Goal: Navigation & Orientation: Find specific page/section

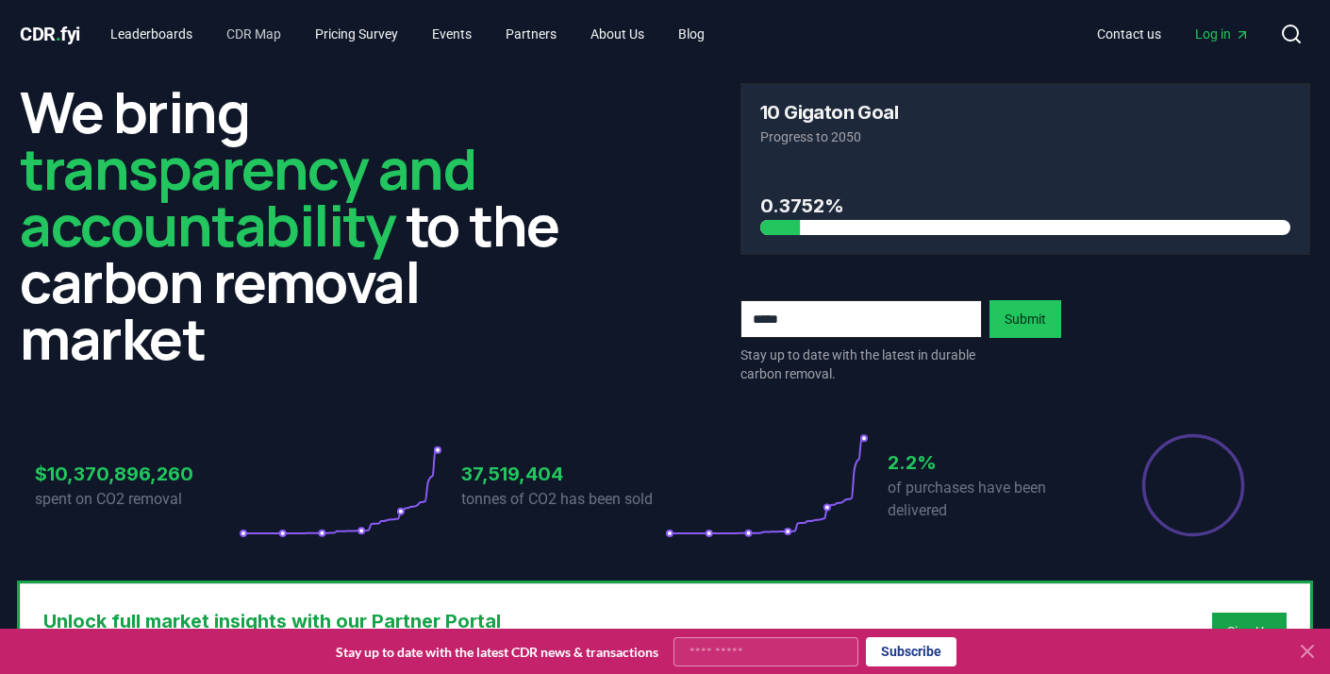
click at [265, 41] on link "CDR Map" at bounding box center [253, 34] width 85 height 34
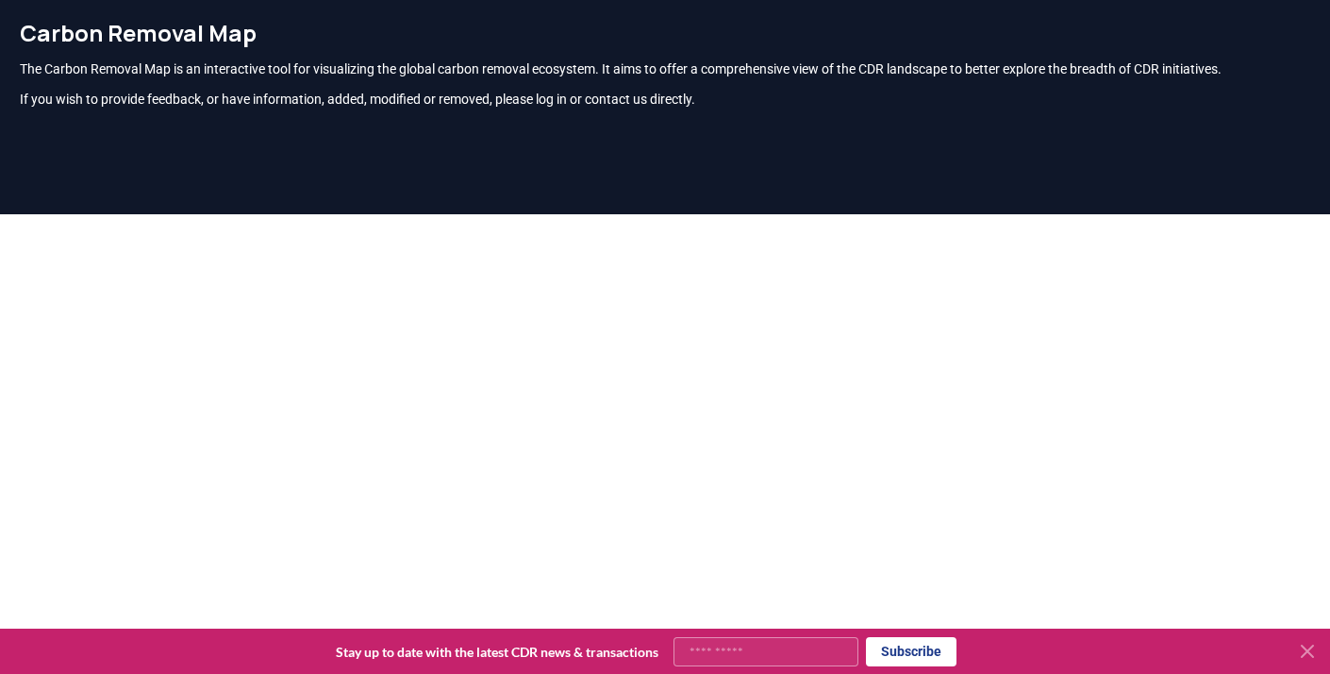
scroll to position [4, 0]
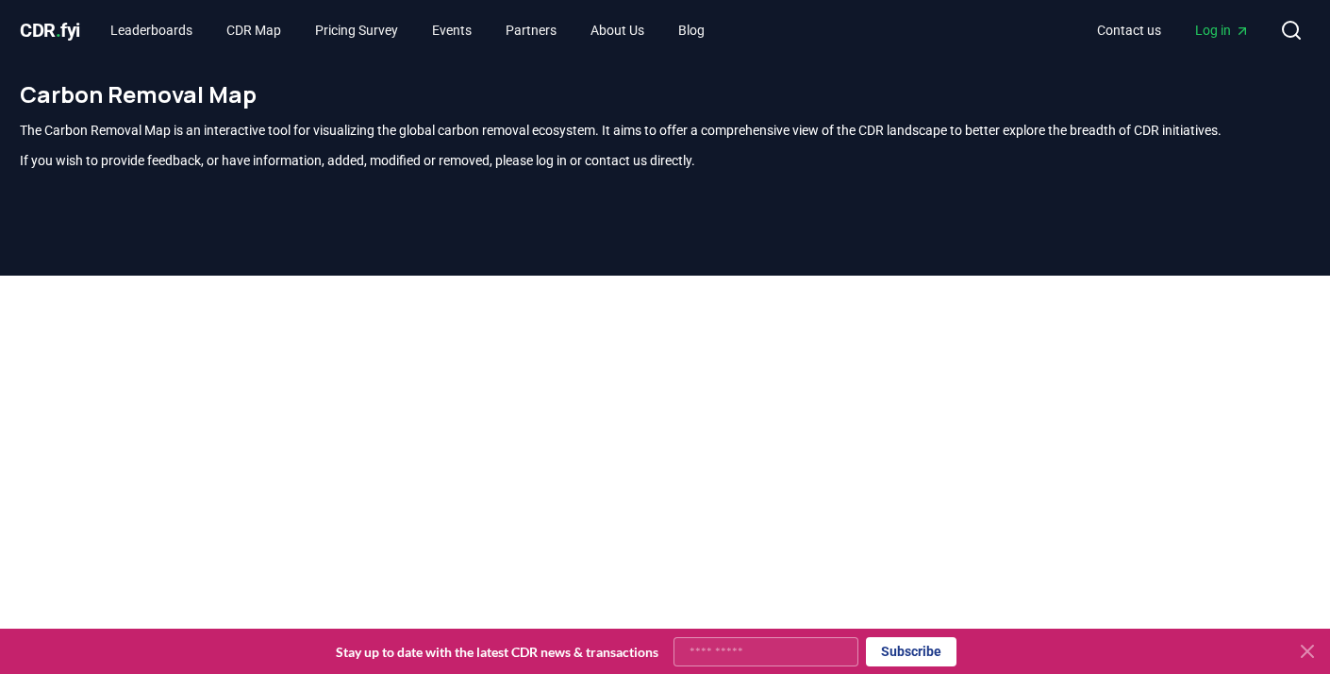
click at [49, 33] on span "CDR . fyi" at bounding box center [50, 30] width 60 height 23
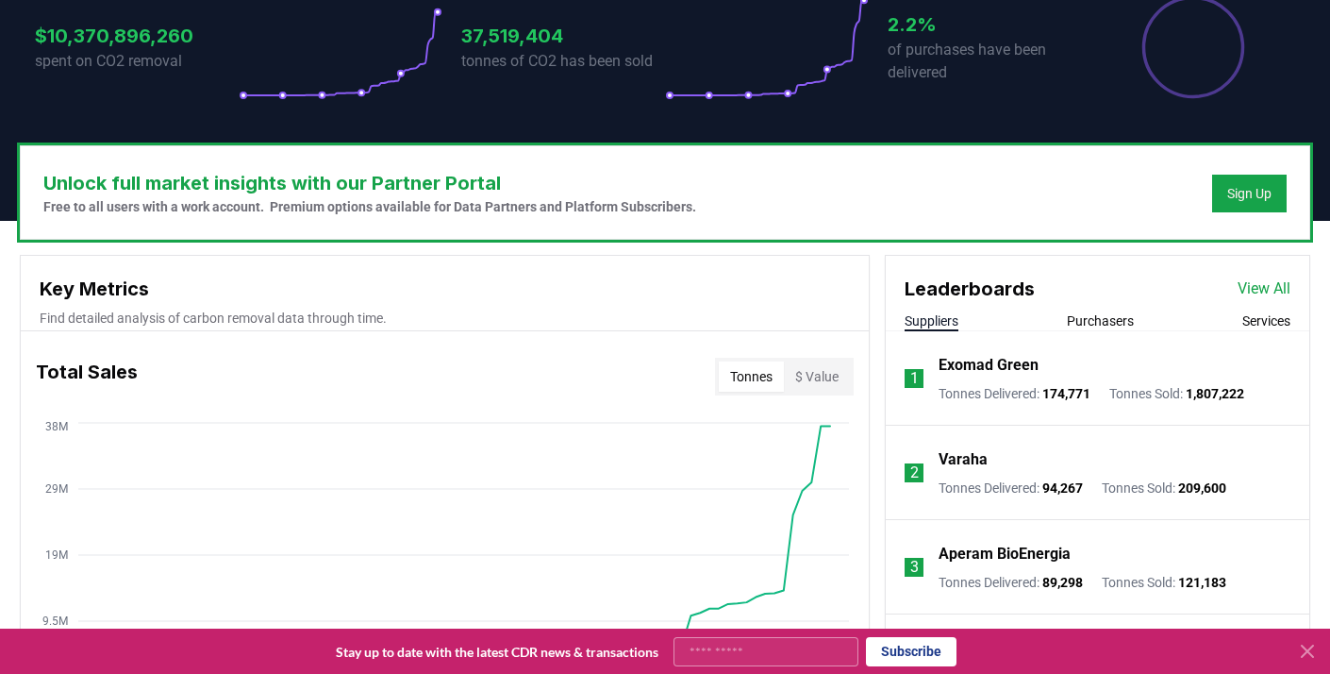
scroll to position [665, 0]
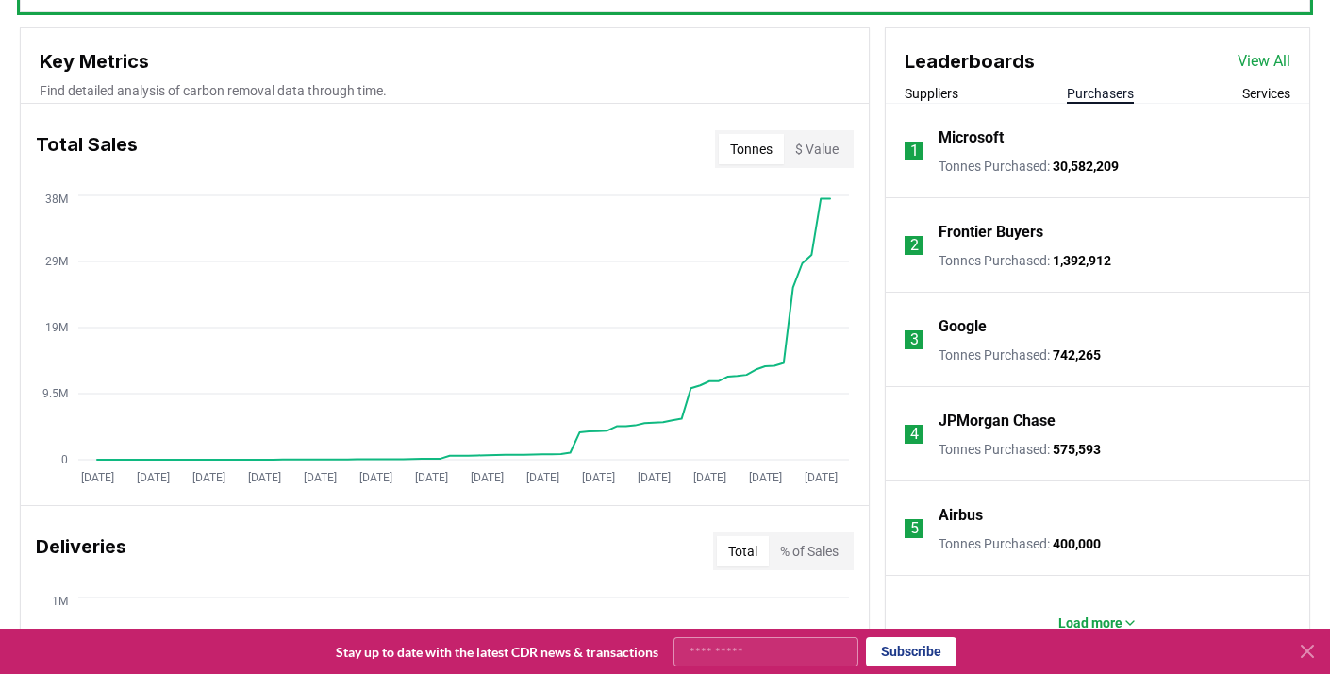
click at [1124, 94] on button "Purchasers" at bounding box center [1100, 93] width 67 height 19
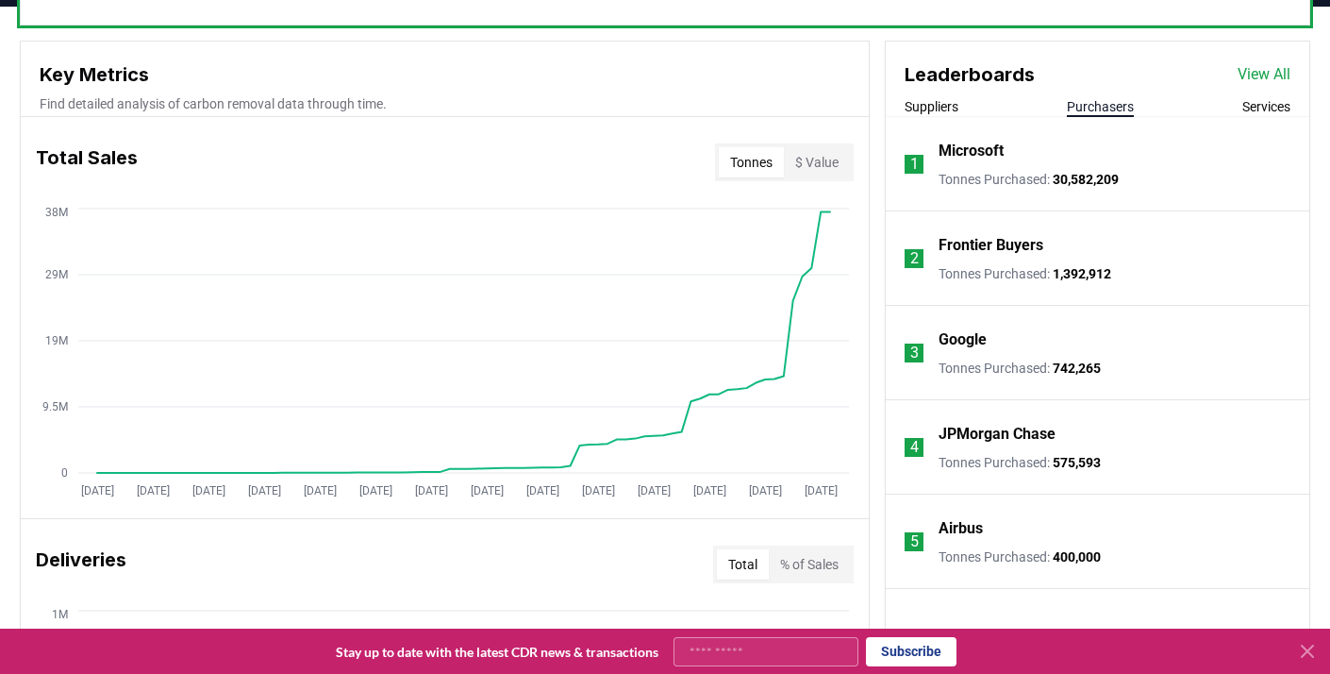
scroll to position [656, 0]
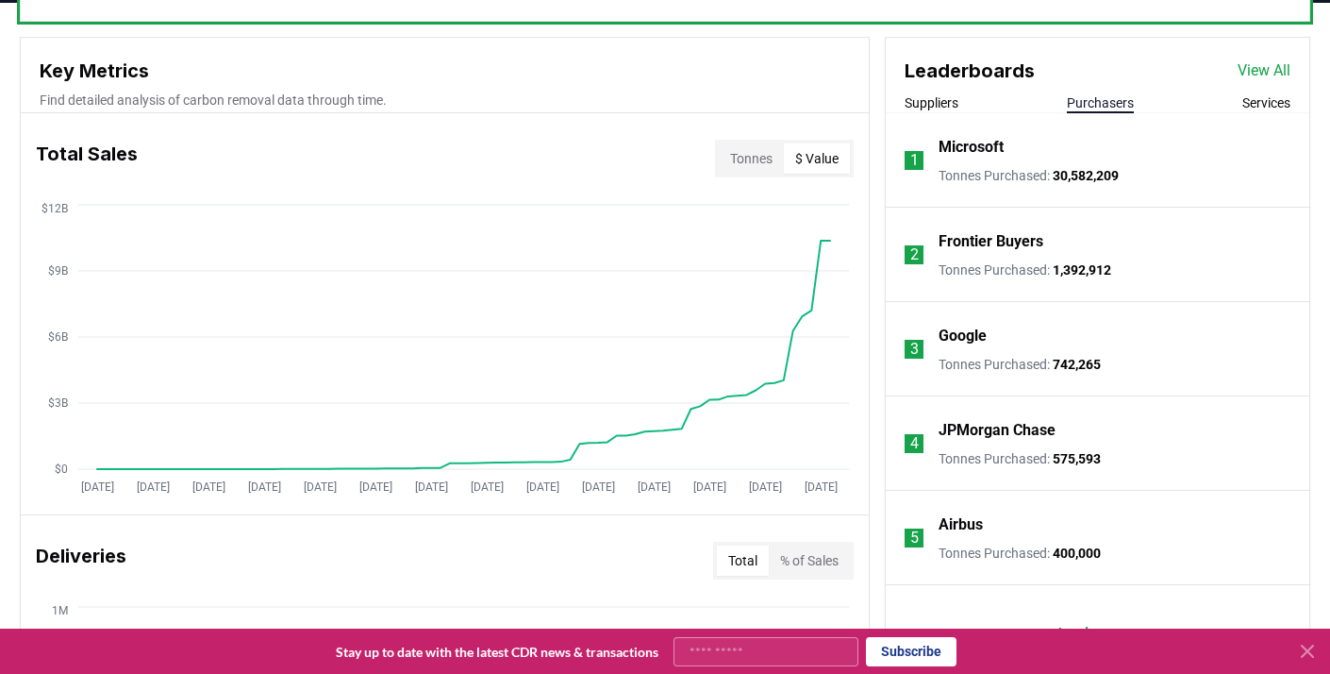
click at [825, 155] on button "$ Value" at bounding box center [817, 158] width 66 height 30
click at [760, 159] on button "Tonnes" at bounding box center [751, 158] width 65 height 30
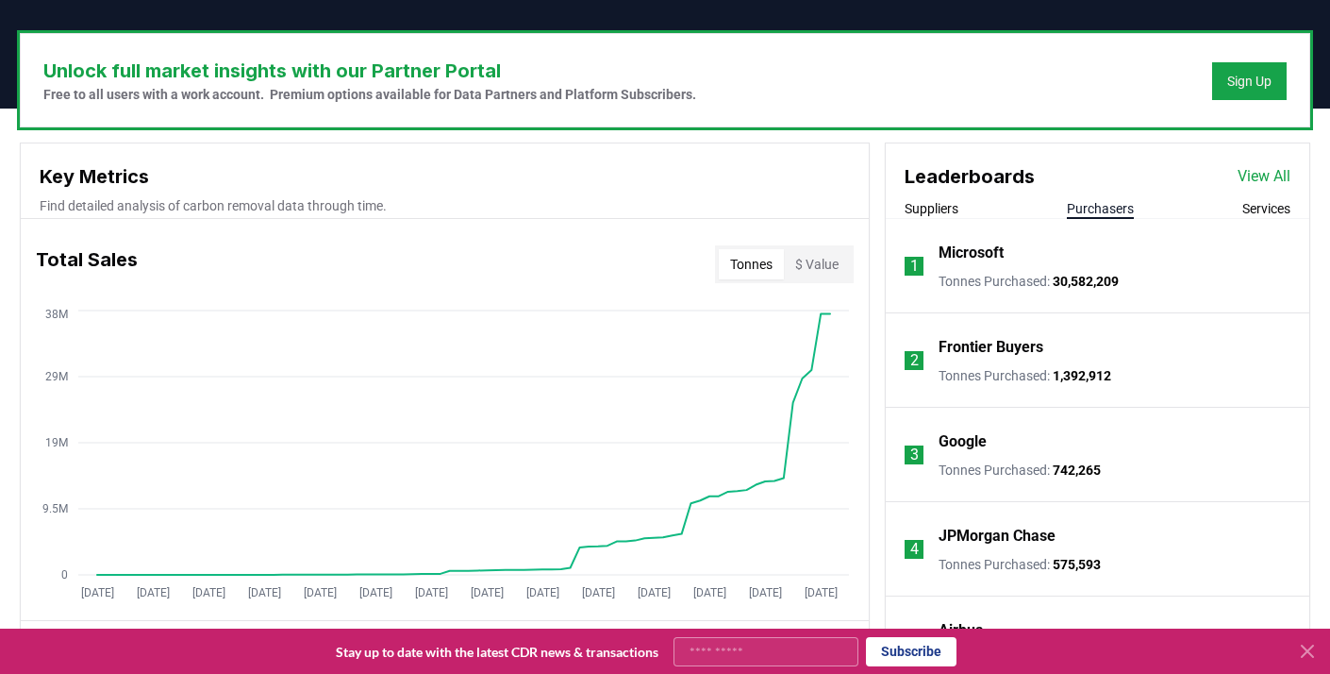
scroll to position [543, 0]
